Goal: Task Accomplishment & Management: Manage account settings

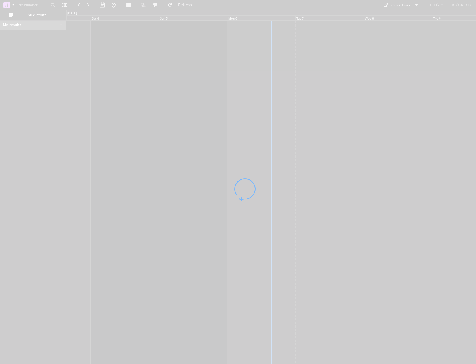
click at [273, 70] on div at bounding box center [238, 182] width 476 height 364
click at [284, 54] on div at bounding box center [238, 182] width 476 height 364
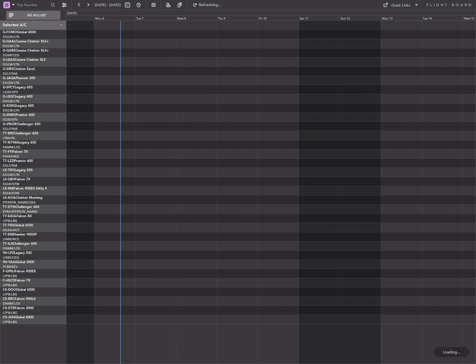
click at [44, 17] on span "All Aircraft" at bounding box center [36, 15] width 44 height 4
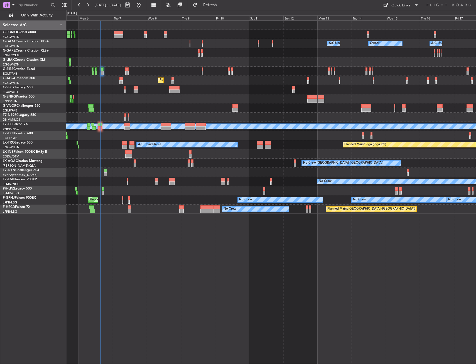
click at [128, 47] on div "Owner A/C Unavailable Owner A/C Unavailable Owner" at bounding box center [270, 43] width 409 height 9
click at [135, 265] on div "Owner Owner A/C Unavailable A/C Unavailable Owner Planned Maint [GEOGRAPHIC_DAT…" at bounding box center [271, 191] width 410 height 343
click at [123, 268] on div "Owner Owner A/C Unavailable A/C Unavailable Owner Planned Maint [GEOGRAPHIC_DAT…" at bounding box center [271, 191] width 410 height 343
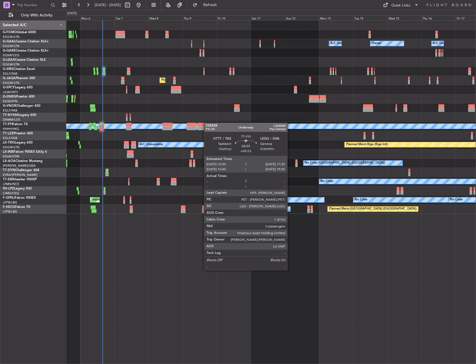
click at [207, 122] on div at bounding box center [202, 124] width 10 height 4
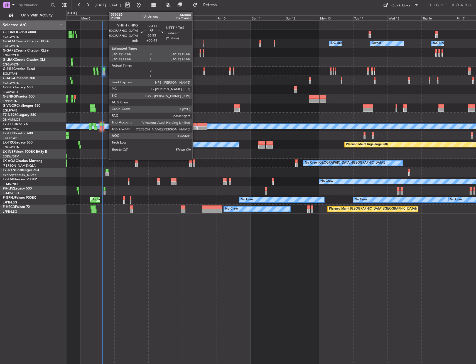
click at [193, 126] on div at bounding box center [192, 124] width 10 height 4
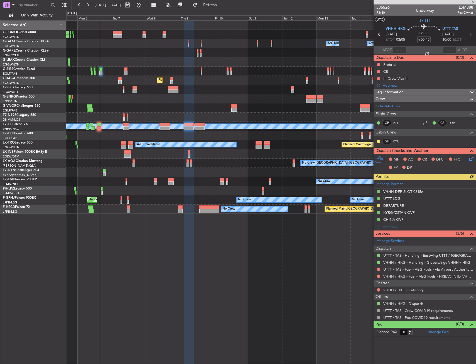
click at [193, 119] on div at bounding box center [270, 116] width 409 height 9
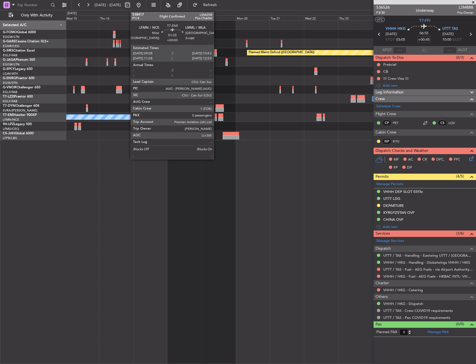
click at [216, 119] on div at bounding box center [216, 119] width 2 height 4
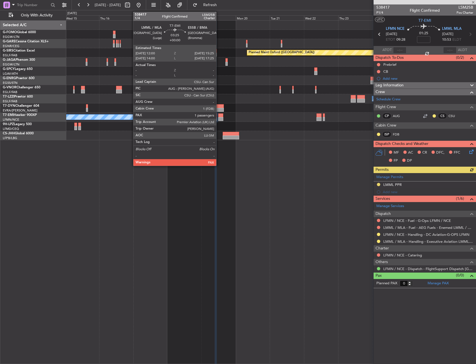
click at [219, 117] on div at bounding box center [220, 119] width 5 height 4
type input "1"
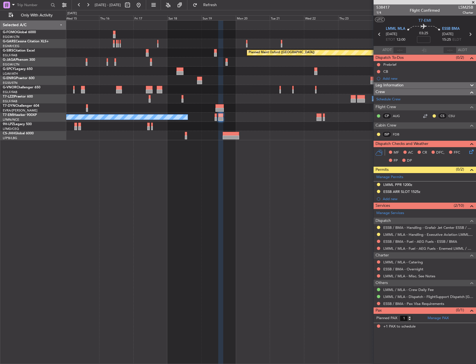
click at [237, 102] on div "A/C Unavailable [GEOGRAPHIC_DATA] ([GEOGRAPHIC_DATA])" at bounding box center [270, 98] width 409 height 9
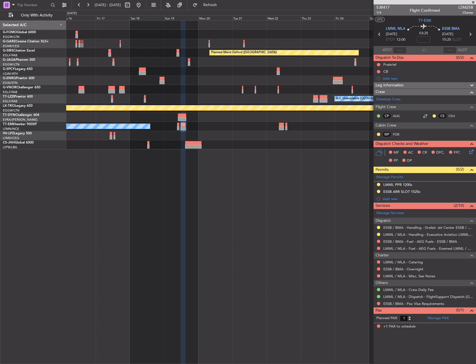
click at [431, 21] on section "UTC T7-EMI" at bounding box center [425, 20] width 102 height 8
click at [429, 21] on span "T7-EMI" at bounding box center [424, 21] width 13 height 6
click at [10, 6] on div at bounding box center [6, 5] width 7 height 7
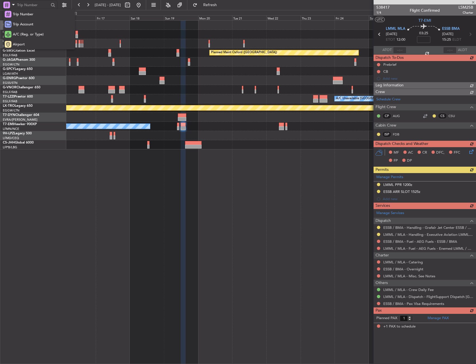
click at [9, 6] on div at bounding box center [238, 182] width 476 height 364
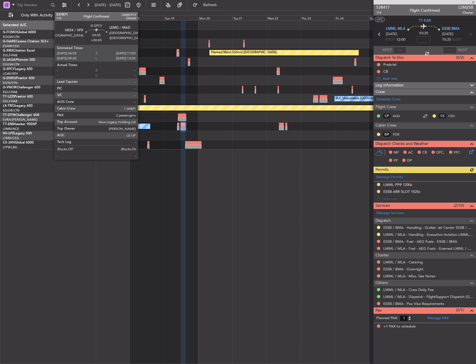
click at [140, 70] on div at bounding box center [142, 69] width 7 height 4
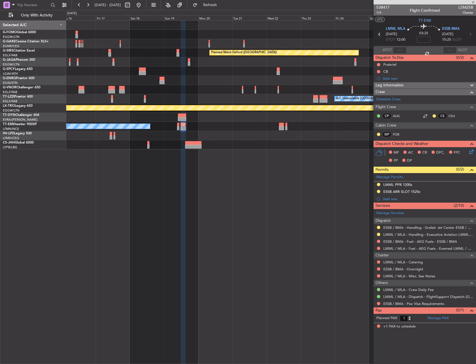
type input "+00:05"
type input "2"
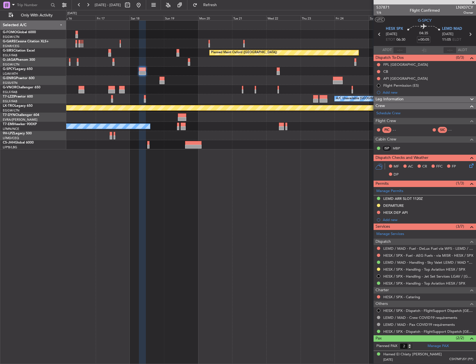
click at [132, 186] on div "Planned Maint Oxford ([GEOGRAPHIC_DATA]) A/C Unavailable [GEOGRAPHIC_DATA] ([GE…" at bounding box center [271, 191] width 410 height 343
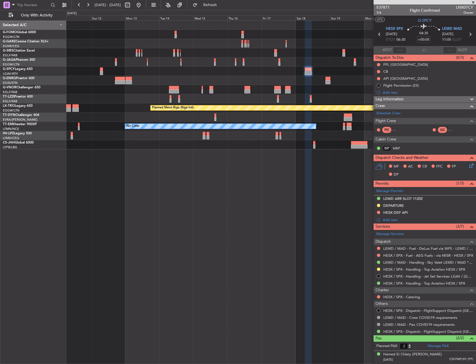
click at [281, 50] on div "Planned Maint Oxford ([GEOGRAPHIC_DATA]) Planned Maint [GEOGRAPHIC_DATA] ([GEOG…" at bounding box center [270, 85] width 409 height 129
click at [276, 50] on div "Planned Maint Oxford ([GEOGRAPHIC_DATA])" at bounding box center [270, 52] width 409 height 9
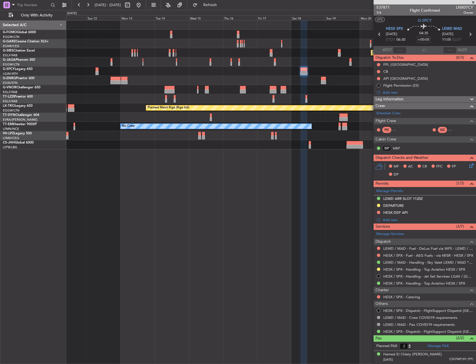
click at [303, 44] on div at bounding box center [270, 43] width 409 height 9
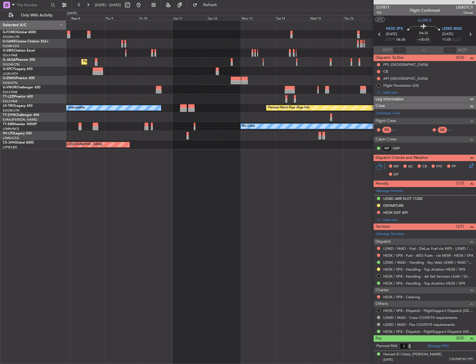
click at [358, 41] on div at bounding box center [270, 43] width 409 height 9
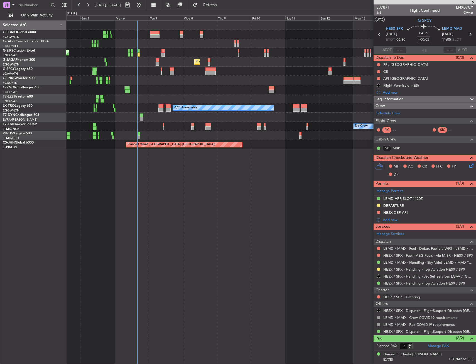
click at [145, 44] on div at bounding box center [270, 43] width 409 height 9
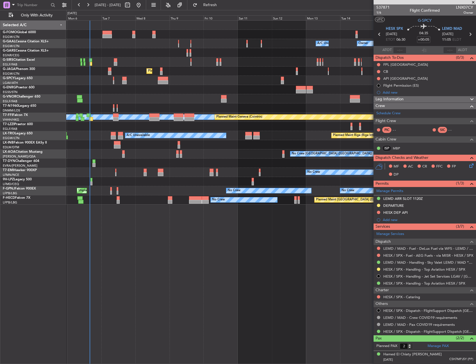
click at [156, 45] on div "A/C Unavailable Owner Owner A/C Unavailable Owner" at bounding box center [270, 43] width 409 height 9
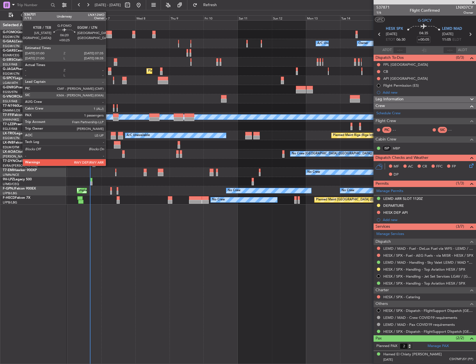
click at [108, 36] on div at bounding box center [106, 36] width 9 height 4
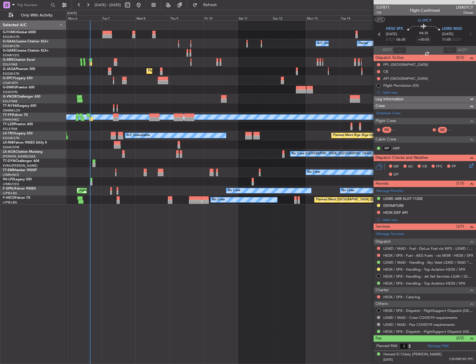
type input "+00:25"
type input "1"
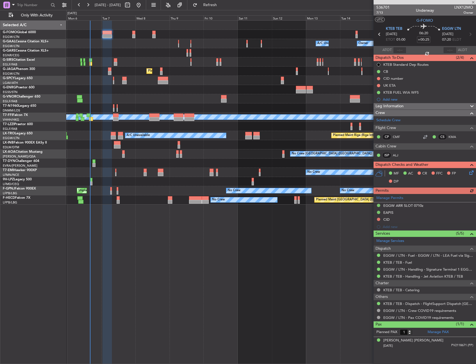
click at [0, 152] on html "[DATE] - [DATE] Refresh Quick Links Only With Activity A/C Unavailable Owner Ow…" at bounding box center [238, 182] width 476 height 364
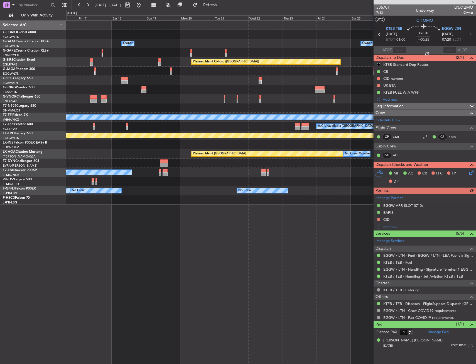
click at [0, 158] on html "[DATE] - [DATE] Refresh Quick Links Only With Activity Owner Owner A/C Unavaila…" at bounding box center [238, 182] width 476 height 364
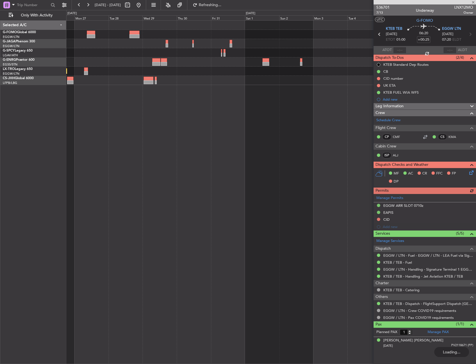
click at [292, 167] on div "Planned Maint Riga (Riga Intl)" at bounding box center [271, 191] width 410 height 343
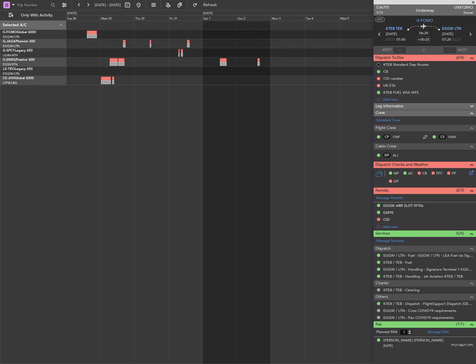
click at [264, 134] on div "Planned Maint Riga (Riga Intl)" at bounding box center [271, 191] width 410 height 343
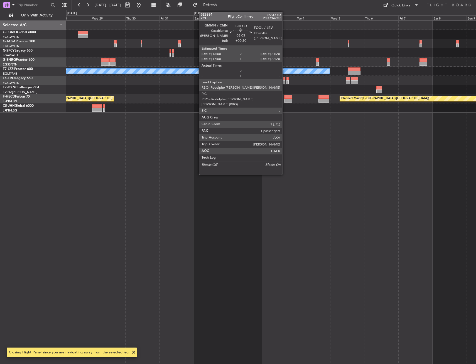
click at [286, 97] on div at bounding box center [288, 97] width 8 height 4
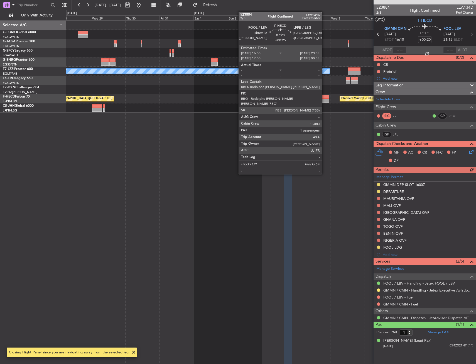
click at [324, 98] on div at bounding box center [323, 97] width 11 height 4
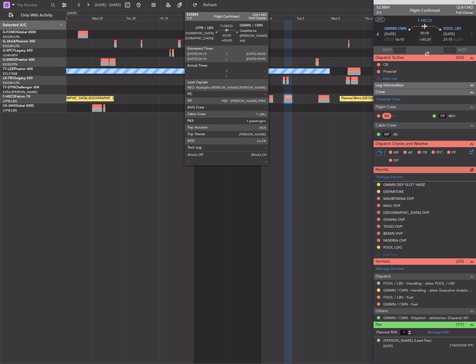
type input "+00:25"
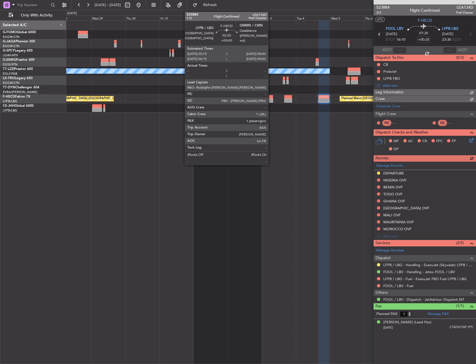
click at [271, 101] on div at bounding box center [271, 101] width 4 height 4
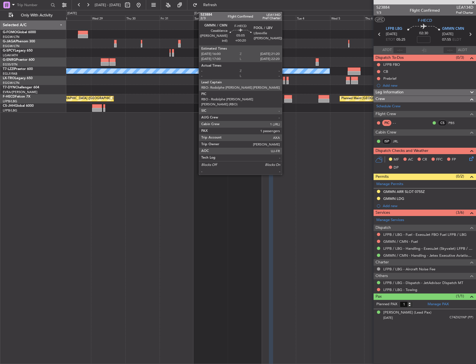
click at [284, 99] on div at bounding box center [288, 101] width 8 height 4
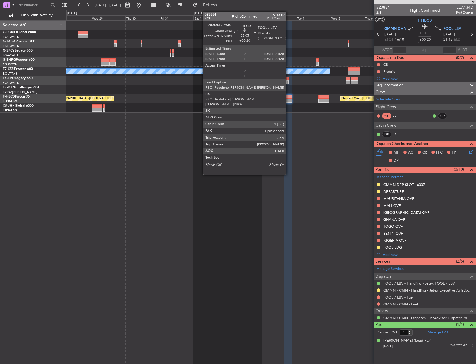
click at [289, 99] on div at bounding box center [288, 101] width 8 height 4
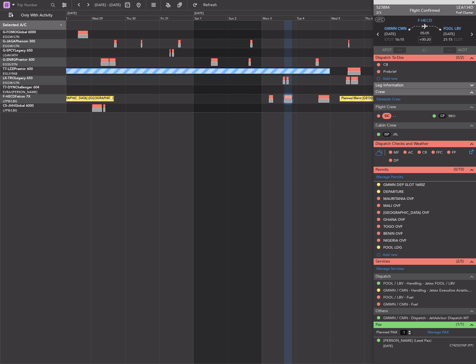
click at [181, 110] on div at bounding box center [270, 107] width 409 height 9
click at [296, 99] on div "Planned Maint [GEOGRAPHIC_DATA] ([GEOGRAPHIC_DATA]) Planned Maint [GEOGRAPHIC_D…" at bounding box center [270, 98] width 409 height 9
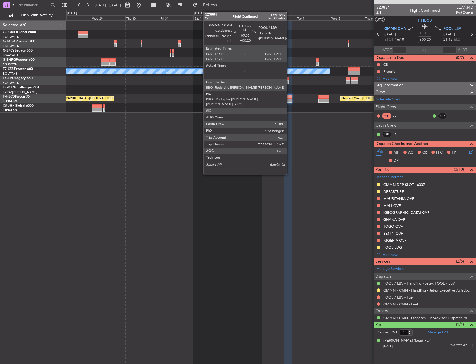
click at [289, 99] on div at bounding box center [288, 101] width 8 height 4
click at [289, 100] on div at bounding box center [288, 101] width 8 height 4
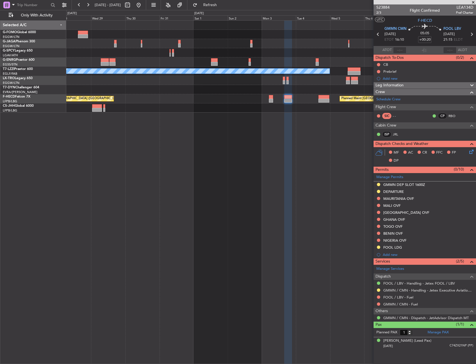
click at [173, 115] on div "A/C Unavailable [GEOGRAPHIC_DATA] ([GEOGRAPHIC_DATA]) Planned Maint [GEOGRAPHIC…" at bounding box center [271, 191] width 410 height 343
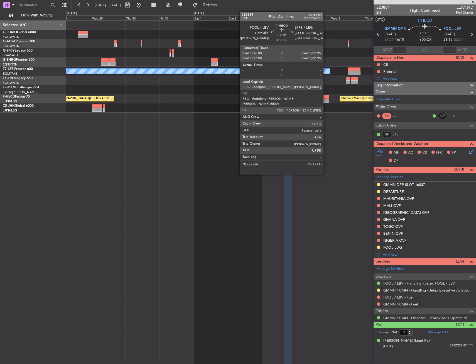
click at [326, 97] on div at bounding box center [323, 97] width 11 height 4
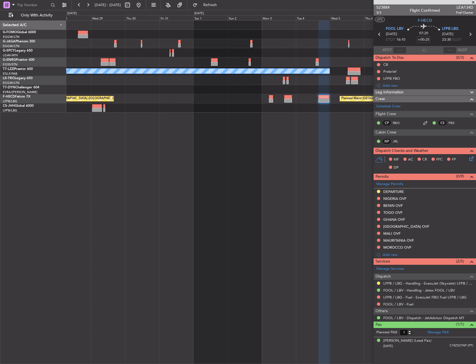
click at [143, 127] on div "A/C Unavailable [GEOGRAPHIC_DATA] ([GEOGRAPHIC_DATA]) Planned Maint [GEOGRAPHIC…" at bounding box center [271, 191] width 410 height 343
click at [326, 102] on div "Planned Maint [GEOGRAPHIC_DATA] ([GEOGRAPHIC_DATA]) Planned Maint [GEOGRAPHIC_D…" at bounding box center [270, 98] width 409 height 9
click at [327, 99] on div at bounding box center [323, 101] width 11 height 4
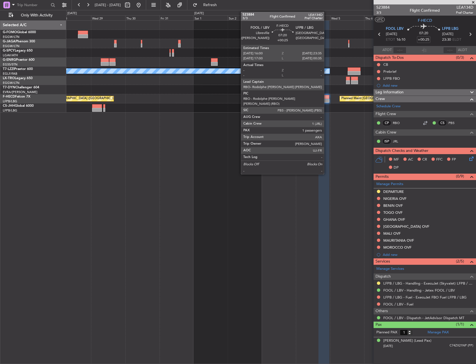
click at [327, 99] on div at bounding box center [323, 101] width 11 height 4
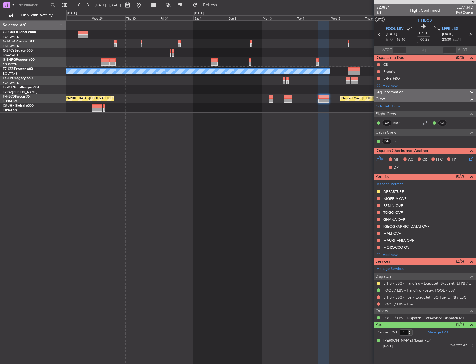
click at [167, 215] on div "A/C Unavailable [GEOGRAPHIC_DATA] ([GEOGRAPHIC_DATA]) Planned Maint [GEOGRAPHIC…" at bounding box center [271, 191] width 410 height 343
click at [319, 133] on div at bounding box center [323, 192] width 11 height 343
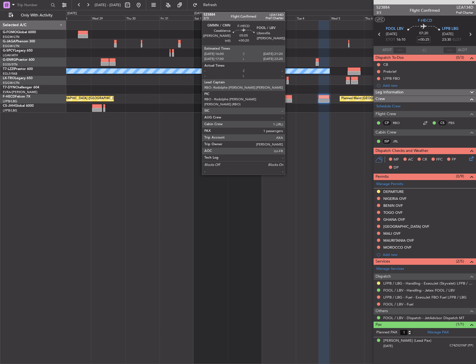
click at [288, 98] on div at bounding box center [288, 97] width 8 height 4
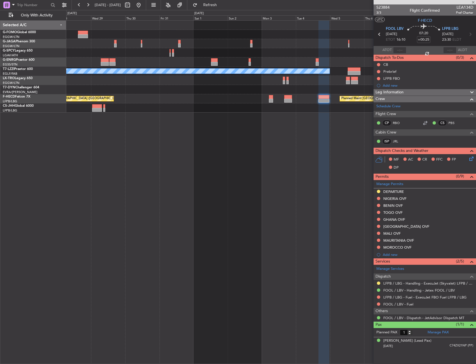
type input "+00:20"
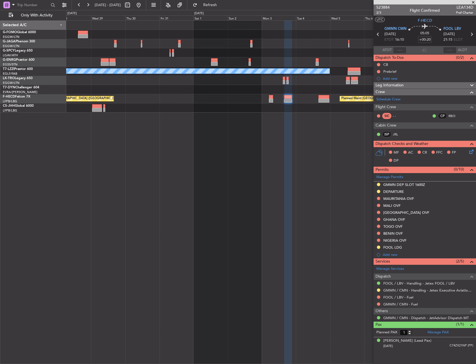
click at [194, 241] on div "A/C Unavailable [GEOGRAPHIC_DATA] ([GEOGRAPHIC_DATA]) Planned Maint [GEOGRAPHIC…" at bounding box center [271, 191] width 410 height 343
click at [388, 106] on span "Flight Crew" at bounding box center [386, 107] width 21 height 6
click at [389, 102] on div "Schedule Crew" at bounding box center [425, 99] width 102 height 8
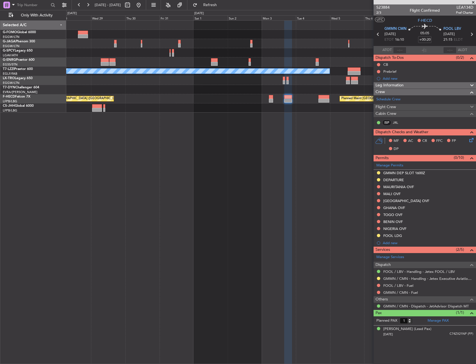
click at [392, 109] on span "Flight Crew" at bounding box center [386, 107] width 21 height 6
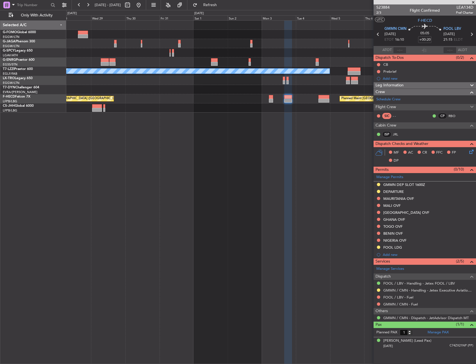
click at [225, 159] on div "A/C Unavailable [GEOGRAPHIC_DATA] ([GEOGRAPHIC_DATA]) Planned Maint [GEOGRAPHIC…" at bounding box center [271, 191] width 410 height 343
click at [293, 130] on div "A/C Unavailable [GEOGRAPHIC_DATA] ([GEOGRAPHIC_DATA]) Planned Maint [GEOGRAPHIC…" at bounding box center [271, 191] width 410 height 343
click at [283, 119] on div "A/C Unavailable [GEOGRAPHIC_DATA] ([GEOGRAPHIC_DATA]) Planned Maint [GEOGRAPHIC…" at bounding box center [271, 191] width 410 height 343
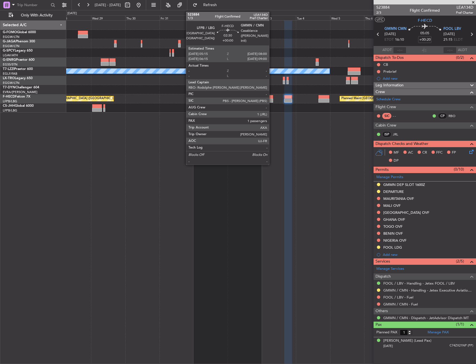
click at [272, 102] on div at bounding box center [271, 101] width 4 height 4
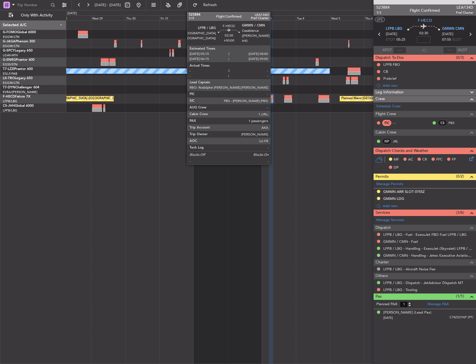
click at [273, 98] on div at bounding box center [271, 97] width 4 height 4
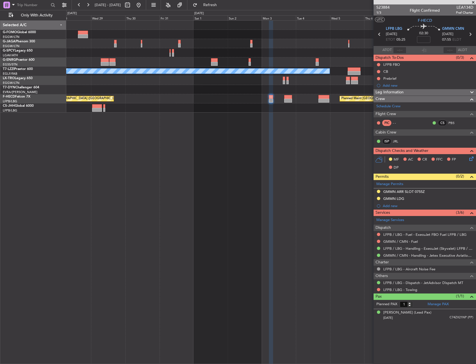
click at [170, 138] on div "A/C Unavailable [GEOGRAPHIC_DATA] ([GEOGRAPHIC_DATA]) Planned Maint [GEOGRAPHIC…" at bounding box center [271, 191] width 410 height 343
click at [222, 229] on div "A/C Unavailable [GEOGRAPHIC_DATA] ([GEOGRAPHIC_DATA]) Planned Maint [GEOGRAPHIC…" at bounding box center [271, 191] width 410 height 343
click at [382, 108] on link "Schedule Crew" at bounding box center [388, 107] width 24 height 6
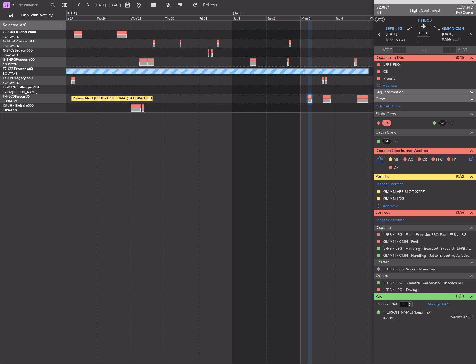
click at [476, 132] on html "[DATE] - [DATE] Refresh Quick Links Only With Activity A/C Unavailable [GEOGRAP…" at bounding box center [238, 182] width 476 height 364
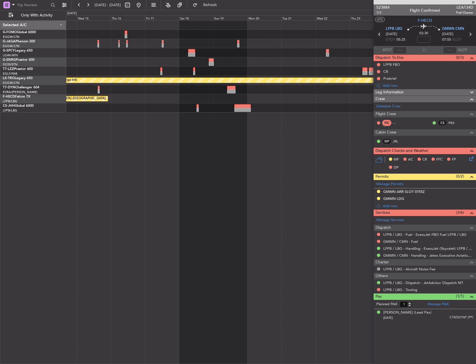
click at [476, 126] on html "[DATE] - [DATE] Refresh Quick Links Only With Activity A/C Unavailable [GEOGRAP…" at bounding box center [238, 182] width 476 height 364
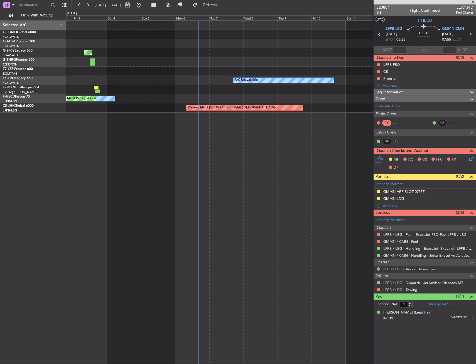
click at [476, 126] on html "[DATE] - [DATE] Refresh Quick Links Only With Activity Unplanned Maint [GEOGRAP…" at bounding box center [238, 182] width 476 height 364
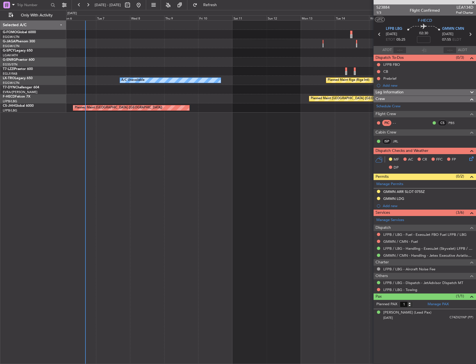
click at [53, 154] on div "Unplanned Maint [GEOGRAPHIC_DATA] A/C Unavailable Planned Maint [GEOGRAPHIC_DAT…" at bounding box center [238, 187] width 476 height 354
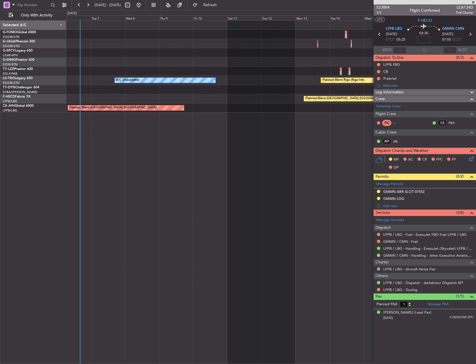
click at [86, 156] on div "Unplanned Maint [GEOGRAPHIC_DATA] A/C Unavailable Planned Maint [GEOGRAPHIC_DAT…" at bounding box center [271, 191] width 410 height 343
click at [106, 158] on div "Unplanned Maint [GEOGRAPHIC_DATA] A/C Unavailable Planned Maint [GEOGRAPHIC_DAT…" at bounding box center [271, 191] width 410 height 343
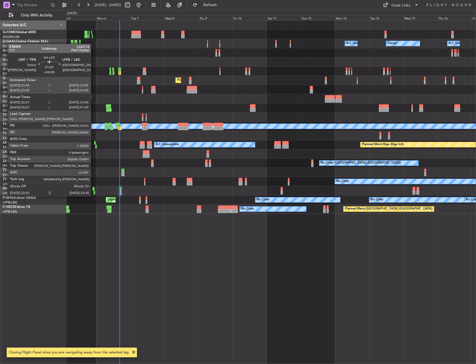
click at [94, 190] on div at bounding box center [95, 192] width 2 height 4
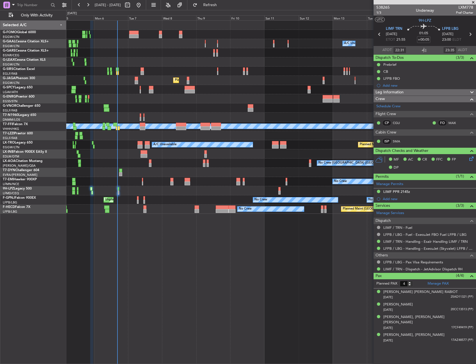
click at [149, 185] on div "Owner Owner A/C Unavailable A/C Unavailable Owner Planned Maint [GEOGRAPHIC_DAT…" at bounding box center [270, 117] width 409 height 193
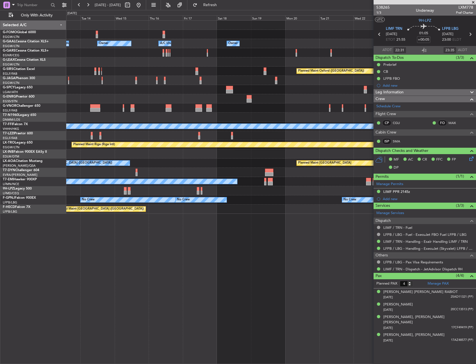
click at [0, 181] on html "[DATE] - [DATE] Refresh Quick Links Only With Activity Owner Owner A/C Unavaila…" at bounding box center [238, 182] width 476 height 364
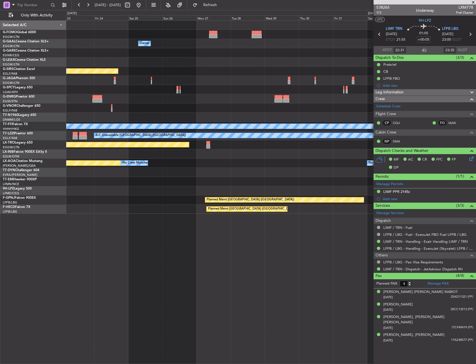
click at [0, 173] on html "[DATE] - [DATE] Refresh Quick Links Only With Activity Owner Owner Planned Main…" at bounding box center [238, 182] width 476 height 364
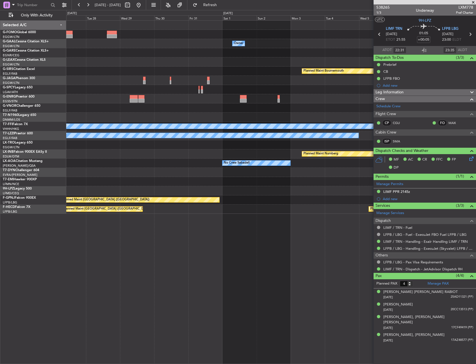
click at [111, 157] on div "Planned Maint Nurnberg" at bounding box center [270, 153] width 409 height 9
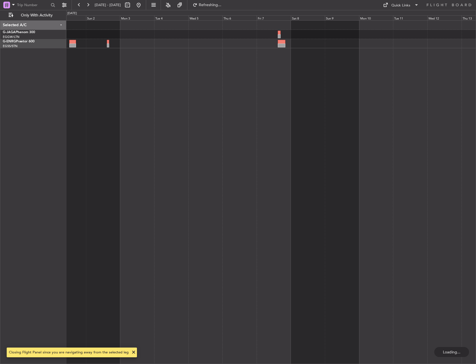
click at [476, 151] on html "[DATE] - [DATE] Refreshing... Quick Links Only With Activity Selected A/C G-JAG…" at bounding box center [238, 182] width 476 height 364
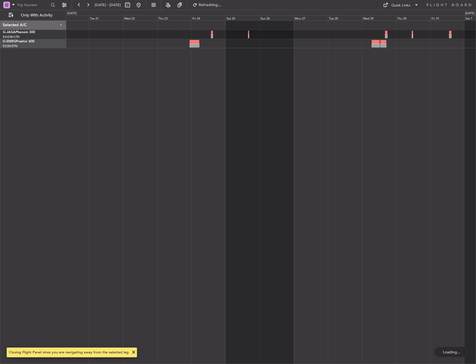
click at [476, 152] on html "[DATE] - [DATE] Refreshing... Quick Links Only With Activity Selected A/C G-JAG…" at bounding box center [238, 182] width 476 height 364
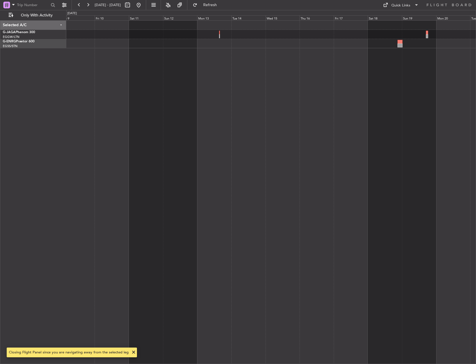
click at [468, 159] on div at bounding box center [271, 191] width 410 height 343
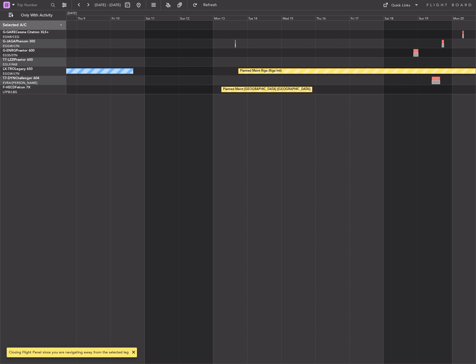
click at [476, 168] on html "[DATE] - [DATE] Refresh Quick Links Only With Activity Planned Maint [GEOGRAPHI…" at bounding box center [238, 182] width 476 height 364
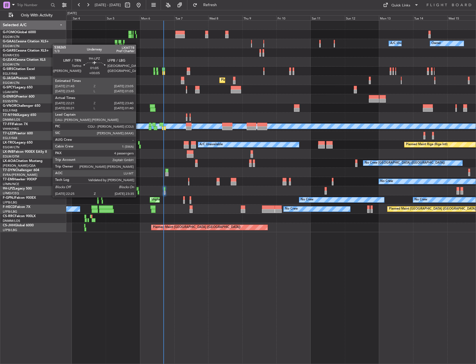
click at [138, 191] on div at bounding box center [139, 192] width 2 height 4
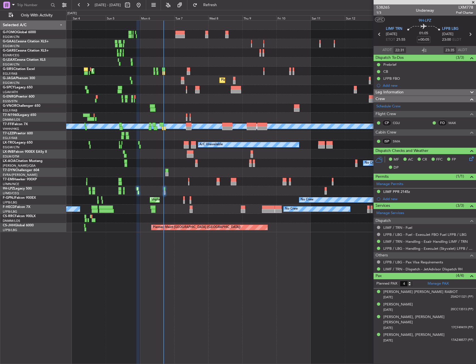
click at [0, 190] on html "[DATE] - [DATE] Refresh Quick Links Only With Activity A/C Unavailable Owner AO…" at bounding box center [238, 182] width 476 height 364
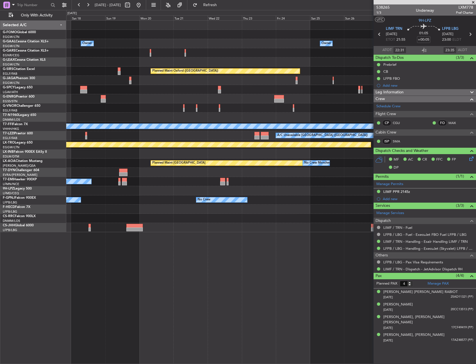
click at [92, 163] on div "Owner Owner A/C Unavailable Owner Owner Planned Maint [GEOGRAPHIC_DATA] ([GEOGR…" at bounding box center [270, 126] width 409 height 211
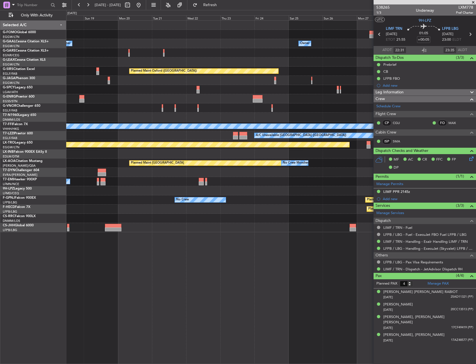
click at [0, 160] on html "[DATE] - [DATE] Refresh Quick Links Only With Activity Owner Owner A/C Unavaila…" at bounding box center [238, 182] width 476 height 364
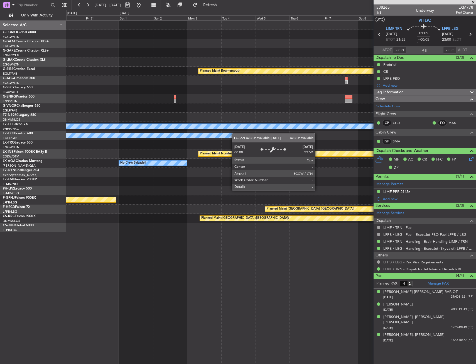
click at [95, 134] on div "A/C Unavailable [GEOGRAPHIC_DATA] ([GEOGRAPHIC_DATA])" at bounding box center [270, 135] width 409 height 9
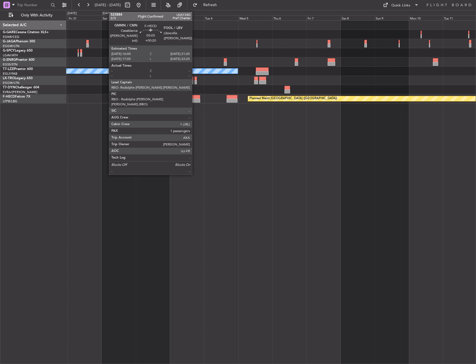
click at [194, 99] on div at bounding box center [196, 101] width 8 height 4
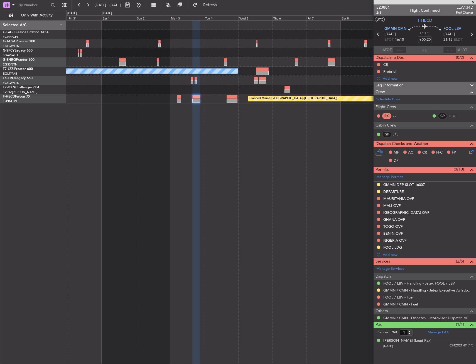
click at [175, 111] on div "A/C Unavailable [GEOGRAPHIC_DATA] ([GEOGRAPHIC_DATA]) Planned Maint [GEOGRAPHIC…" at bounding box center [271, 191] width 410 height 343
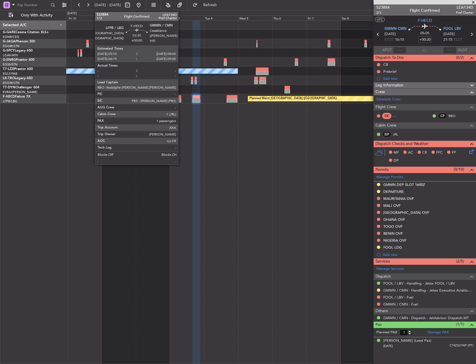
click at [181, 98] on div at bounding box center [179, 97] width 4 height 4
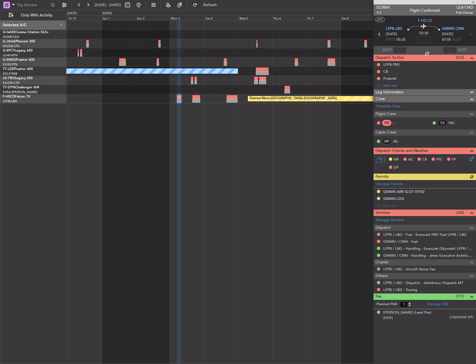
drag, startPoint x: 391, startPoint y: 86, endPoint x: 395, endPoint y: 89, distance: 5.1
click at [391, 86] on div "Add new" at bounding box center [428, 85] width 90 height 5
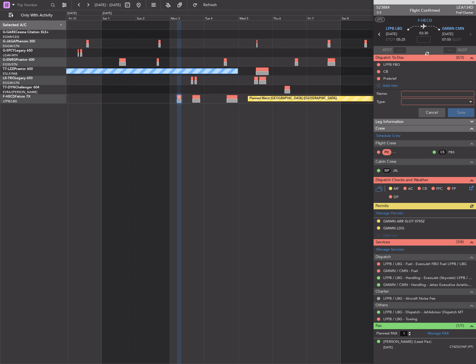
click at [414, 99] on div at bounding box center [435, 101] width 65 height 8
click at [416, 93] on div at bounding box center [238, 182] width 476 height 364
click at [409, 94] on input "Name:" at bounding box center [437, 94] width 73 height 6
type input "Risk assessment"
click at [413, 104] on div at bounding box center [435, 101] width 65 height 8
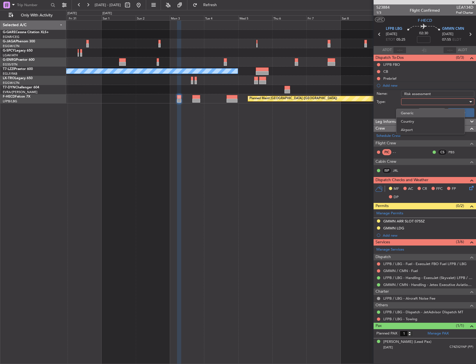
click at [413, 112] on span "Generic" at bounding box center [430, 113] width 59 height 8
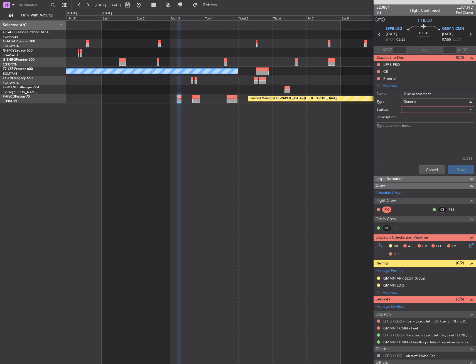
click at [415, 112] on div at bounding box center [435, 109] width 65 height 8
click at [413, 130] on span "In Progress" at bounding box center [435, 129] width 65 height 8
click at [452, 164] on div "Cancel Save" at bounding box center [423, 169] width 105 height 13
click at [453, 167] on button "Save" at bounding box center [461, 169] width 26 height 9
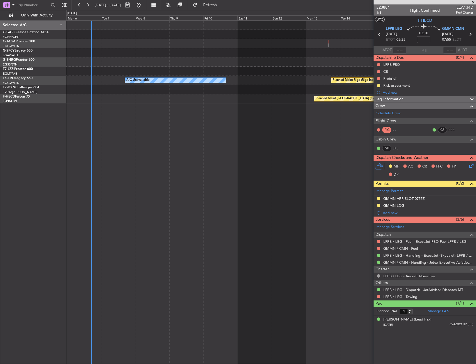
click at [476, 298] on html "30 Oct 2025 - 11 Nov 2025 Refresh Quick Links Only With Activity Unplanned Main…" at bounding box center [238, 182] width 476 height 364
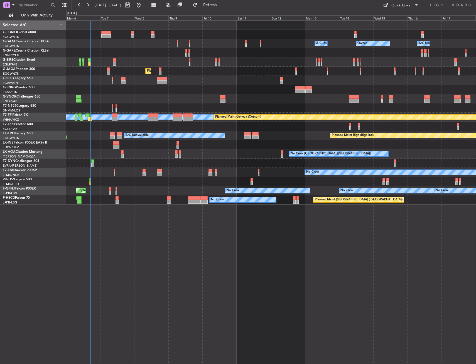
click at [107, 35] on div at bounding box center [105, 36] width 9 height 4
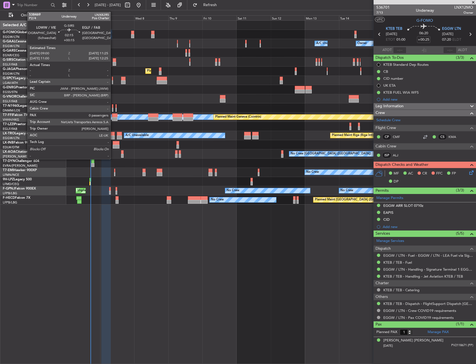
click at [113, 62] on div at bounding box center [115, 64] width 4 height 4
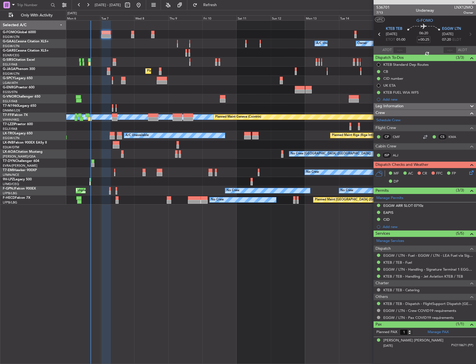
type input "+00:15"
type input "0"
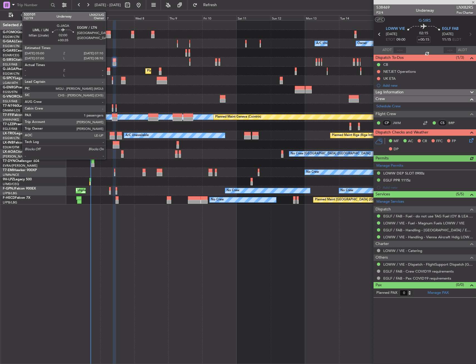
click at [108, 72] on div at bounding box center [108, 73] width 3 height 4
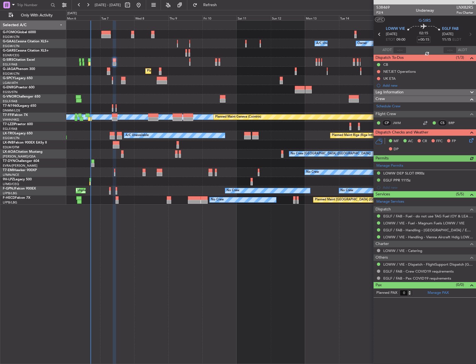
type input "+00:35"
type input "1"
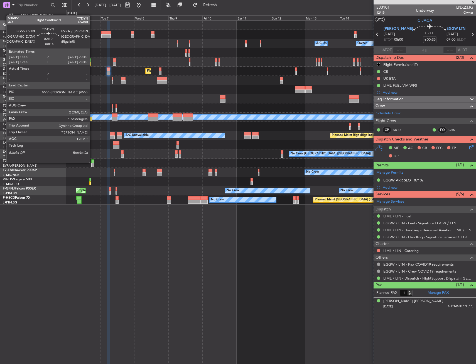
click at [92, 162] on div at bounding box center [92, 161] width 3 height 4
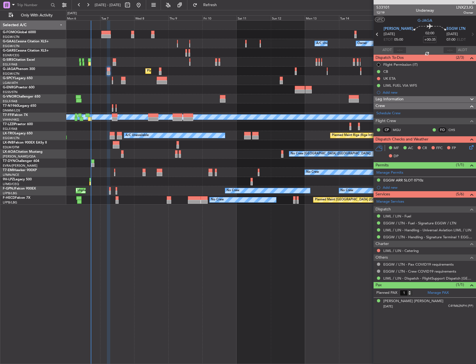
click at [78, 156] on div "No Crew Charleroi (Brussels South) Planned Maint Monchengladbach" at bounding box center [270, 153] width 409 height 9
type input "+00:15"
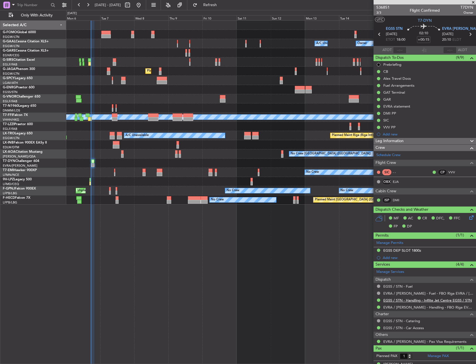
click at [424, 300] on link "EGSS / STN - Handling - Inflite Jet Centre EGSS / STN" at bounding box center [427, 300] width 89 height 5
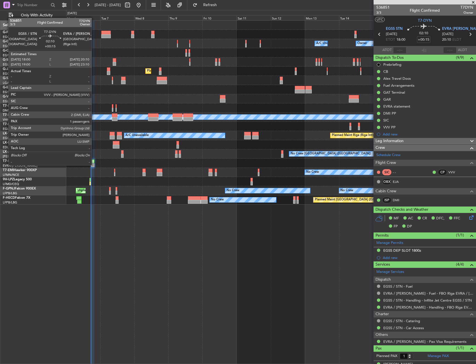
click at [94, 165] on div at bounding box center [92, 165] width 3 height 4
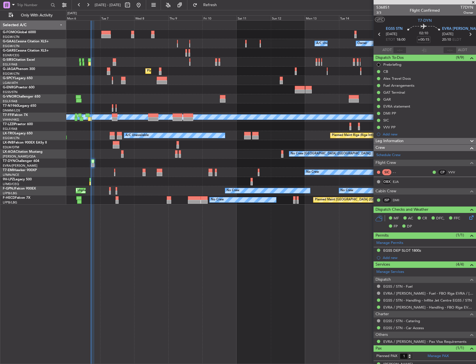
click at [138, 215] on div "Owner Owner A/C Unavailable A/C Unavailable Owner Planned Maint London (Farnbor…" at bounding box center [271, 191] width 410 height 343
click at [172, 313] on div "Owner Owner A/C Unavailable A/C Unavailable Owner Planned Maint London (Farnbor…" at bounding box center [271, 191] width 410 height 343
